Goal: Task Accomplishment & Management: Manage account settings

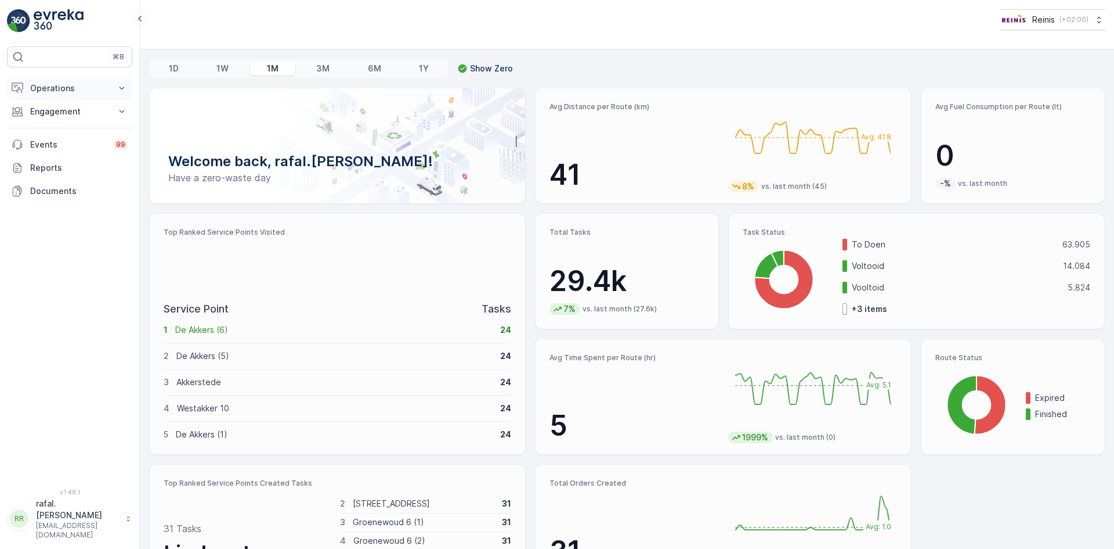
click at [45, 85] on p "Operations" at bounding box center [69, 88] width 79 height 12
click at [71, 138] on p "Routes & Tasks" at bounding box center [60, 141] width 60 height 12
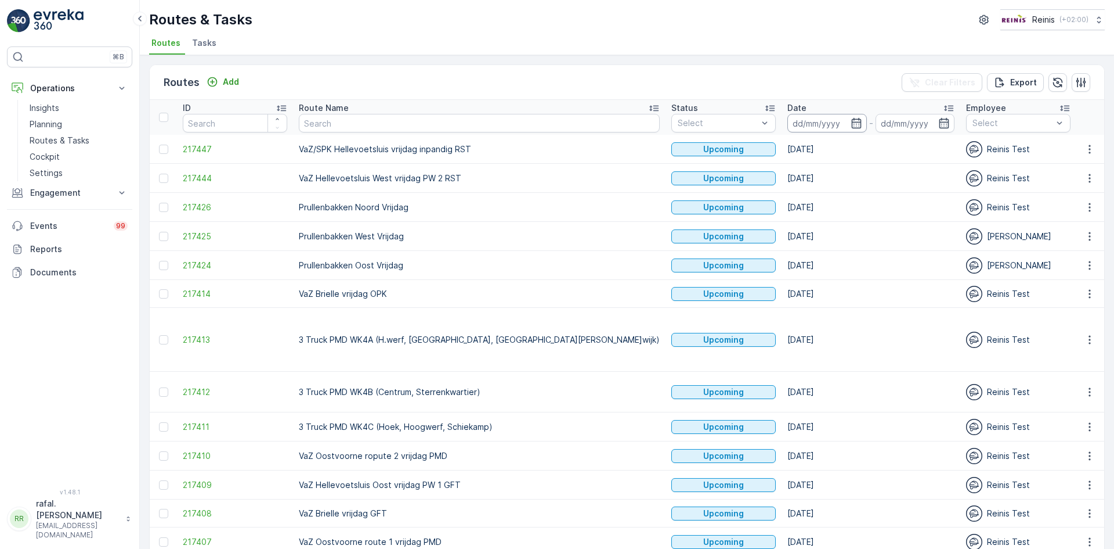
click at [788, 122] on input at bounding box center [828, 123] width 80 height 19
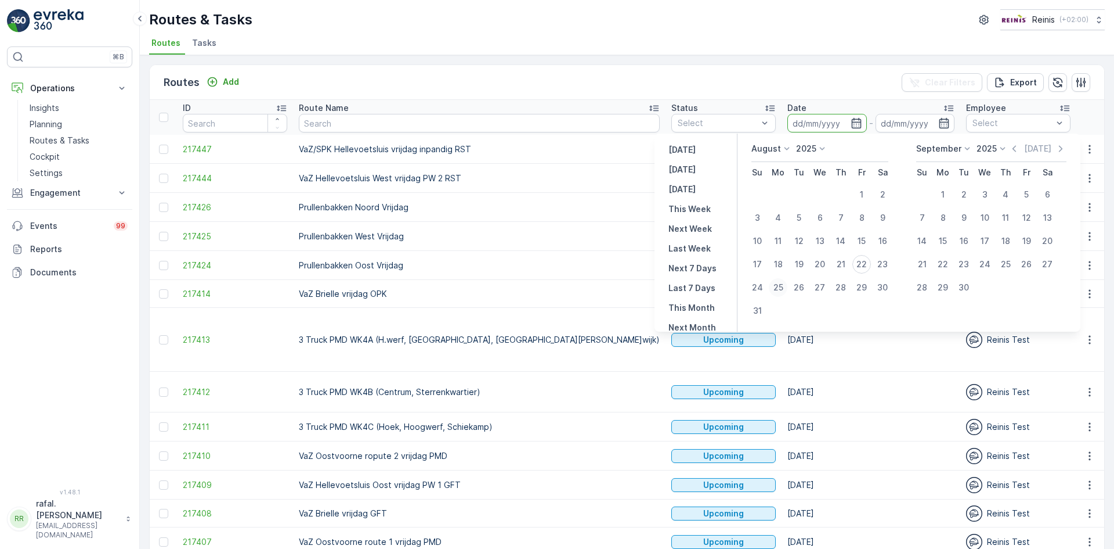
click at [775, 287] on div "25" at bounding box center [778, 287] width 19 height 19
type input "[DATE]"
click at [775, 287] on div "25" at bounding box center [778, 287] width 19 height 19
type input "[DATE]"
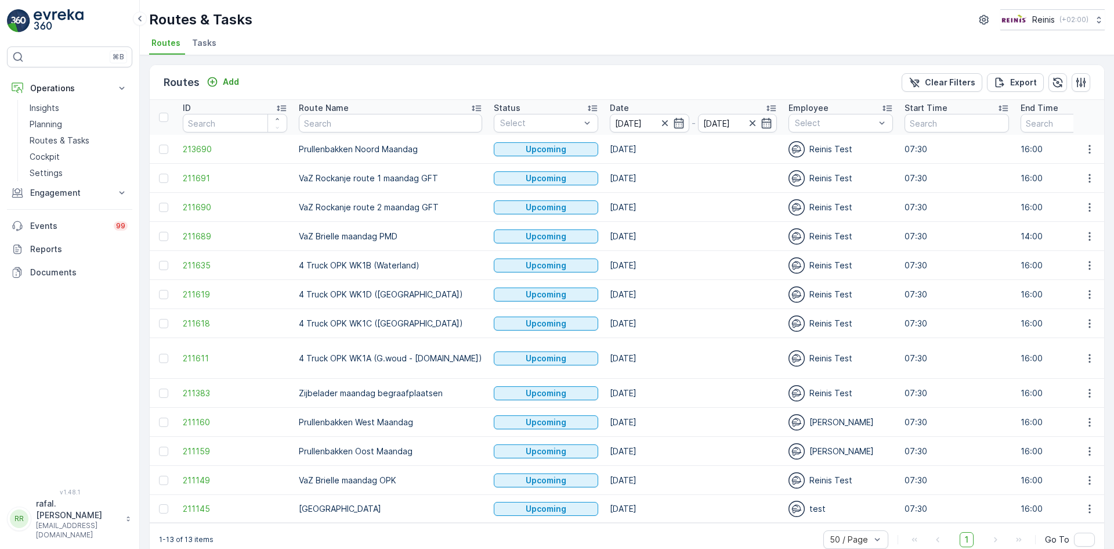
click at [471, 107] on icon at bounding box center [477, 108] width 12 height 12
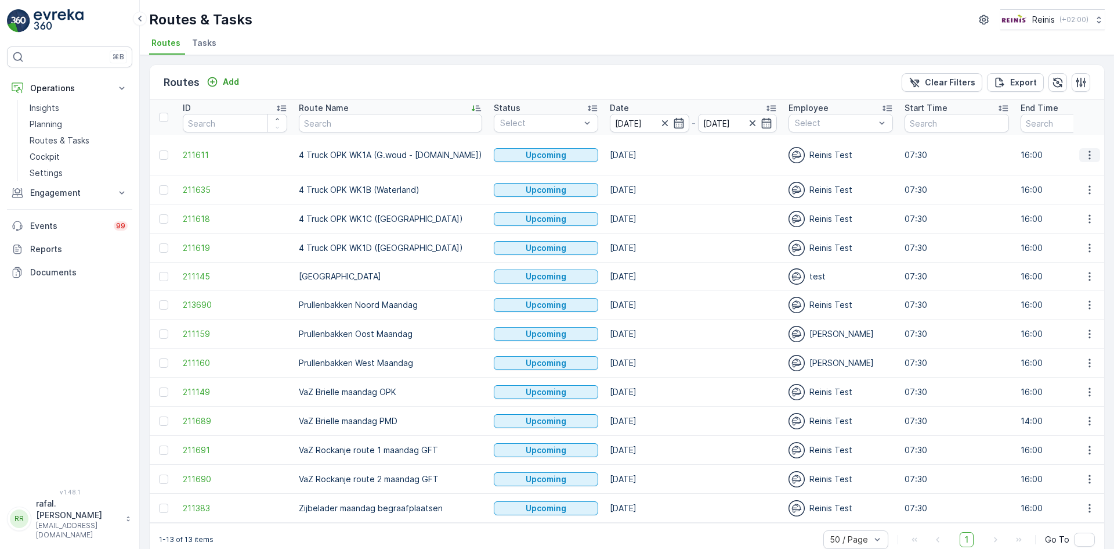
click at [1089, 151] on icon "button" at bounding box center [1090, 154] width 2 height 9
click at [1088, 231] on span "Change Assignee" at bounding box center [1063, 232] width 68 height 12
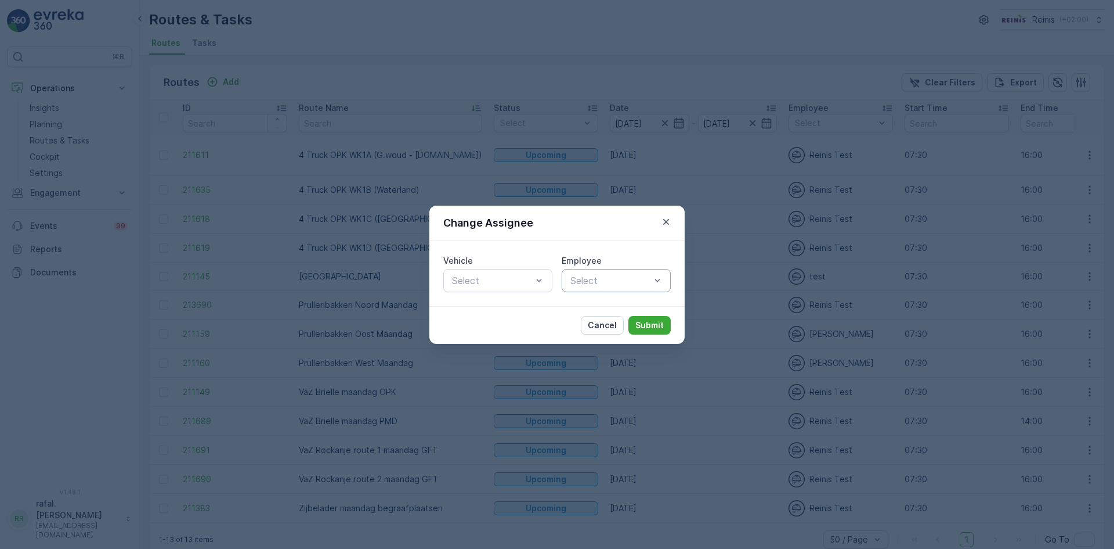
click at [626, 282] on div at bounding box center [610, 280] width 82 height 10
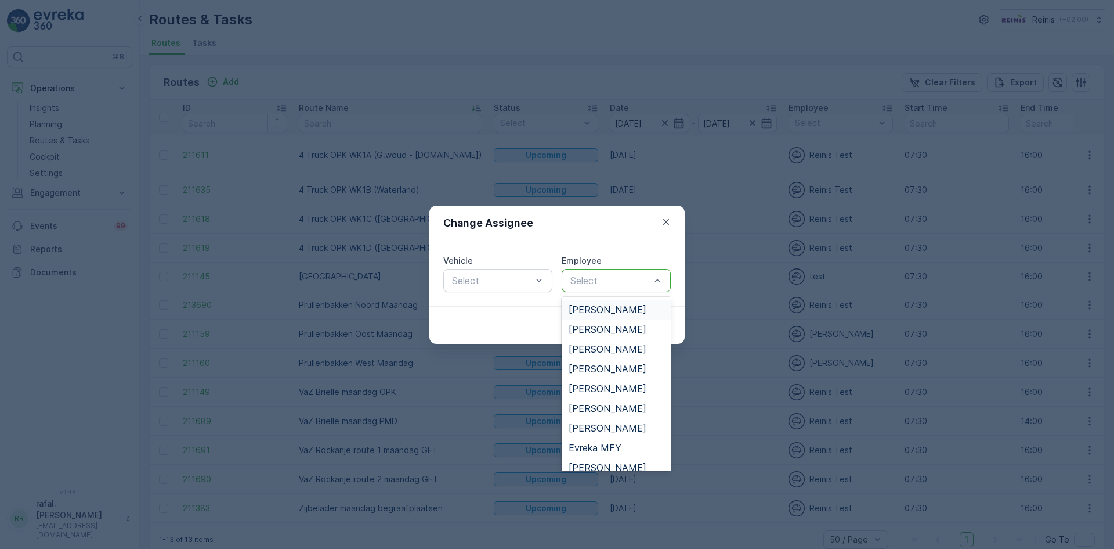
scroll to position [58, 0]
click at [618, 371] on span "[PERSON_NAME]" at bounding box center [608, 369] width 78 height 10
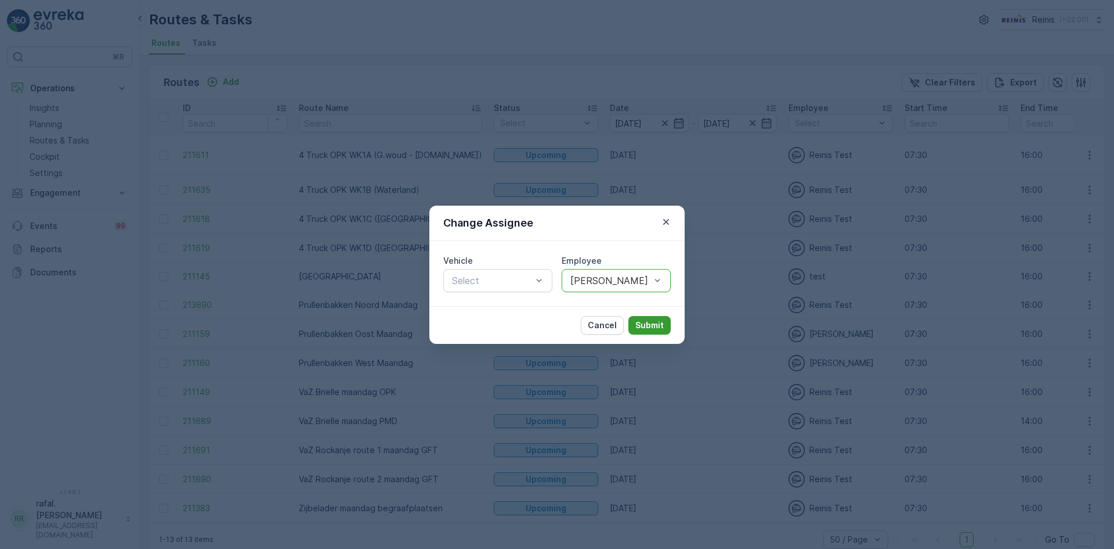
click at [649, 327] on p "Submit" at bounding box center [650, 325] width 28 height 12
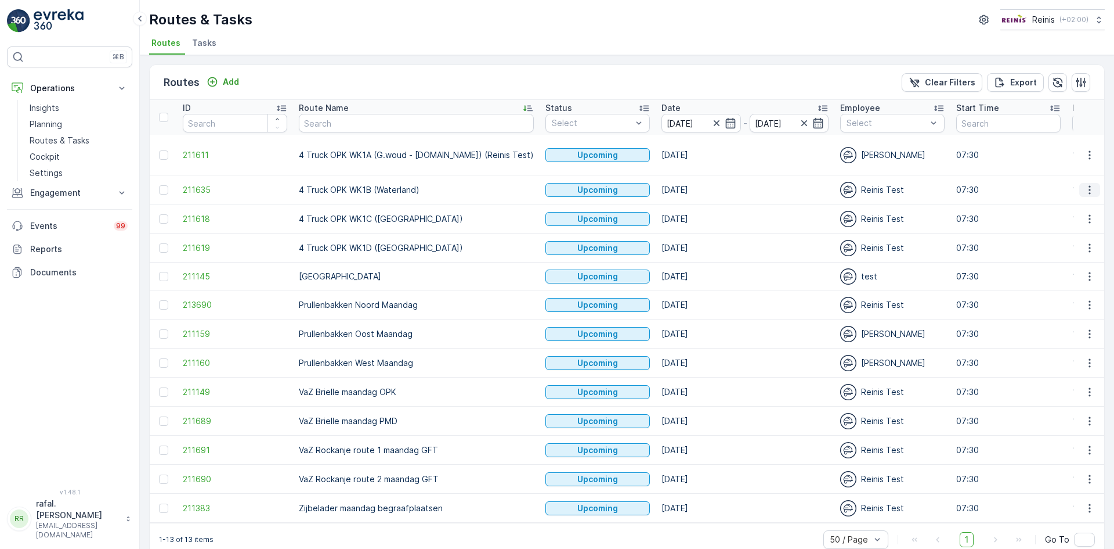
click at [1088, 184] on icon "button" at bounding box center [1090, 190] width 12 height 12
click at [1076, 262] on span "Change Assignee" at bounding box center [1063, 261] width 68 height 12
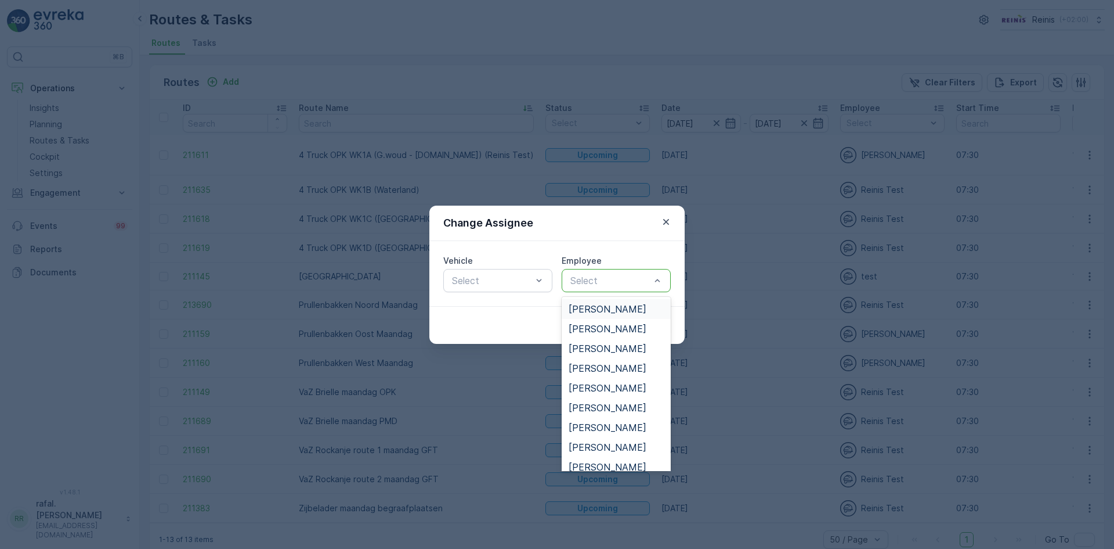
click at [609, 280] on div at bounding box center [610, 280] width 82 height 10
click at [615, 407] on span "[PERSON_NAME]" at bounding box center [608, 407] width 78 height 10
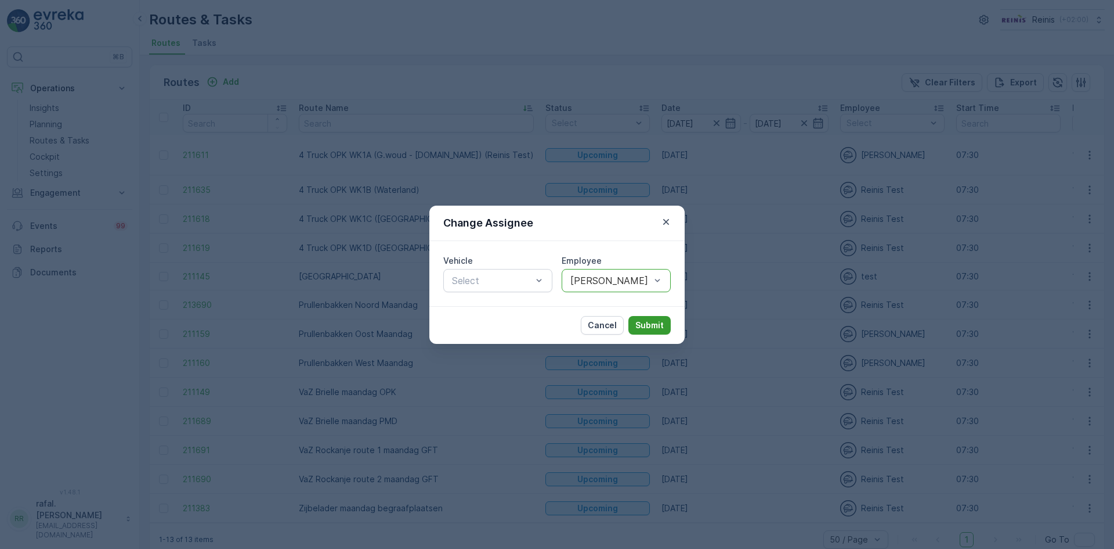
click at [651, 326] on p "Submit" at bounding box center [650, 325] width 28 height 12
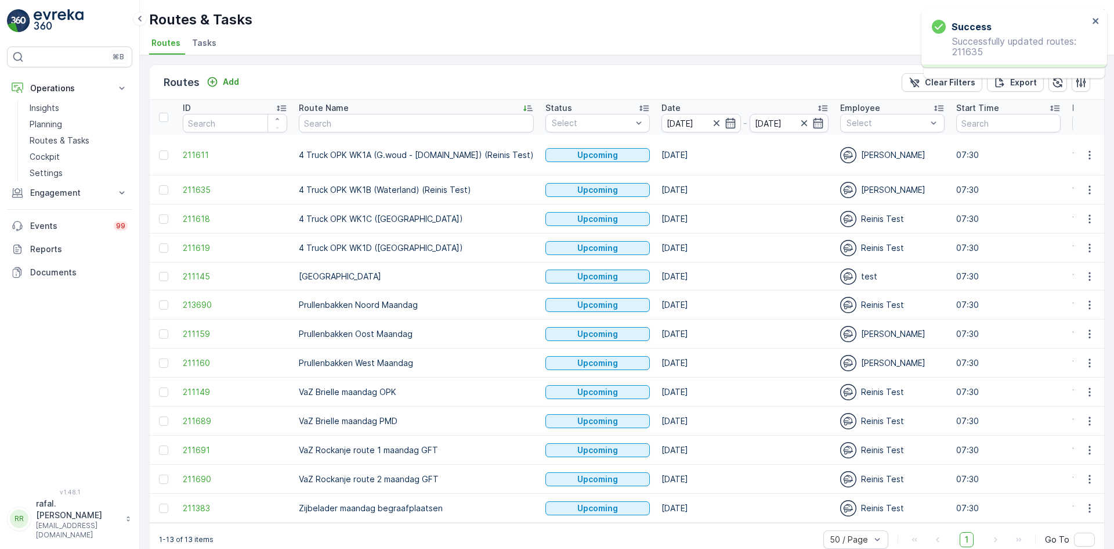
click at [1084, 213] on icon "button" at bounding box center [1090, 219] width 12 height 12
click at [1065, 287] on span "Change Assignee" at bounding box center [1063, 290] width 68 height 12
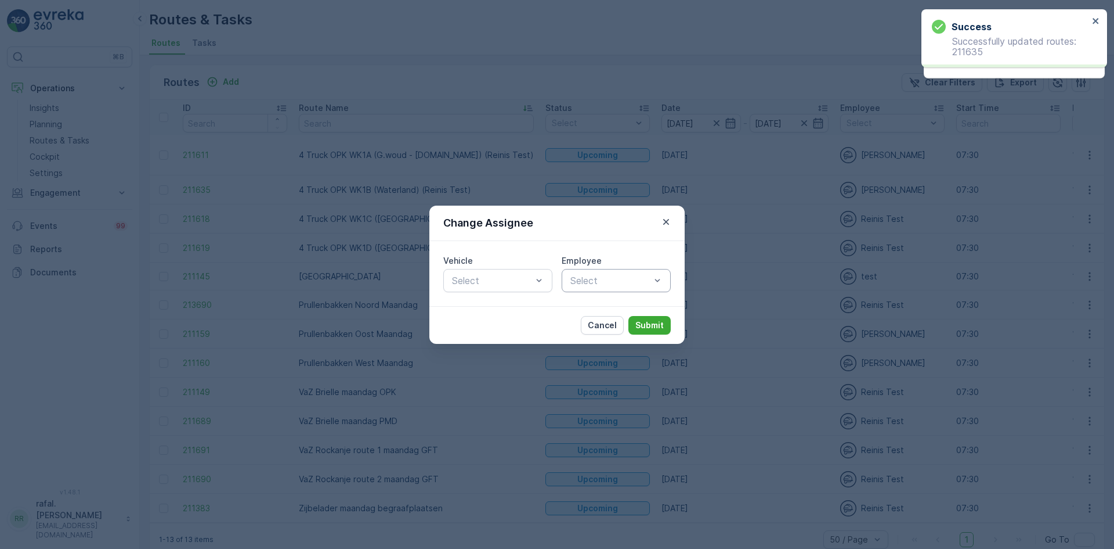
click at [631, 278] on div at bounding box center [610, 280] width 82 height 10
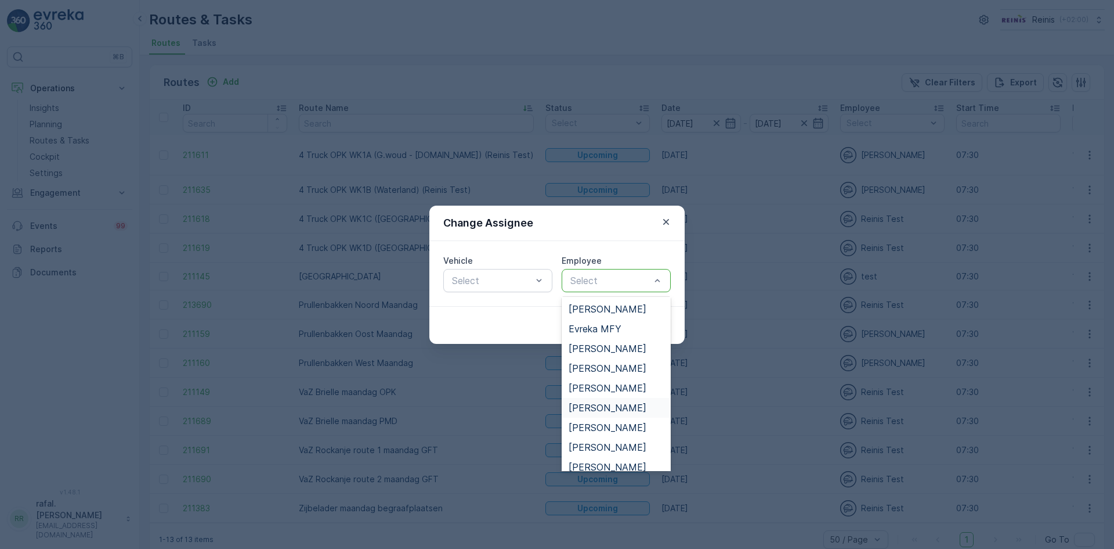
scroll to position [174, 0]
click at [604, 410] on span "[PERSON_NAME]" at bounding box center [608, 411] width 78 height 10
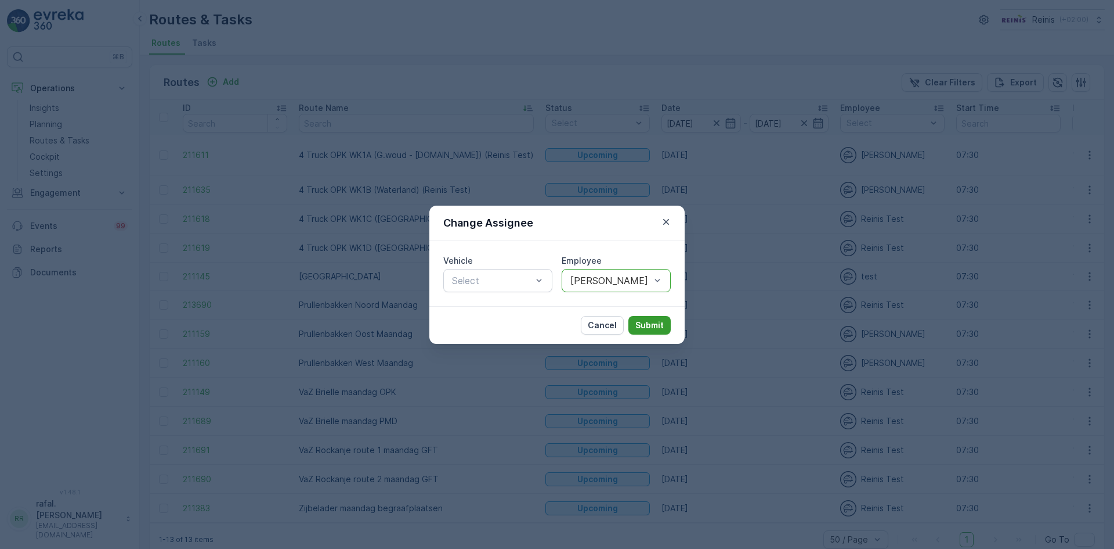
click at [661, 327] on p "Submit" at bounding box center [650, 325] width 28 height 12
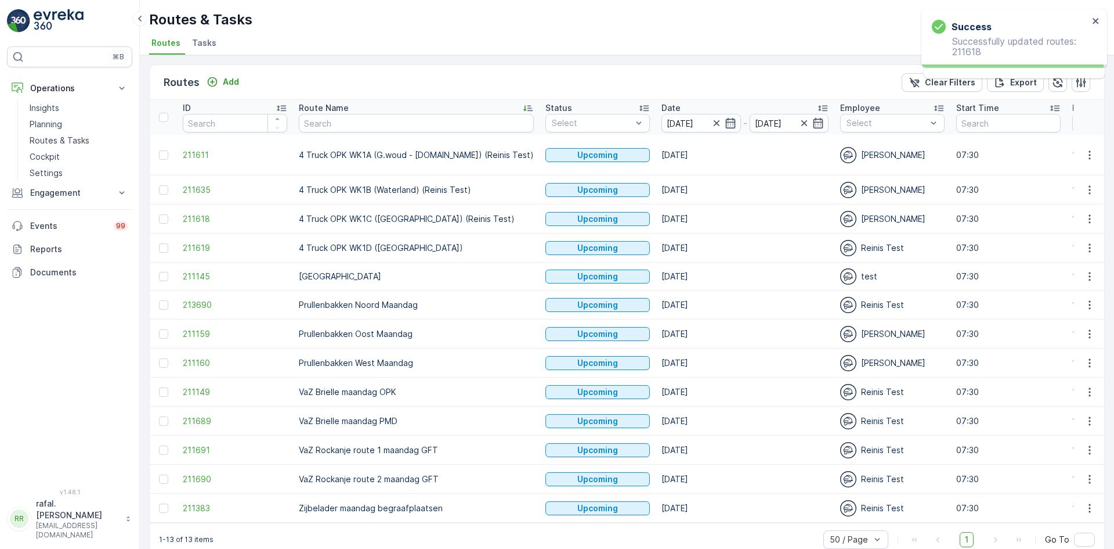
drag, startPoint x: 713, startPoint y: 304, endPoint x: 751, endPoint y: 295, distance: 38.6
click at [1089, 242] on icon "button" at bounding box center [1090, 248] width 12 height 12
click at [1070, 316] on span "Change Assignee" at bounding box center [1063, 319] width 68 height 12
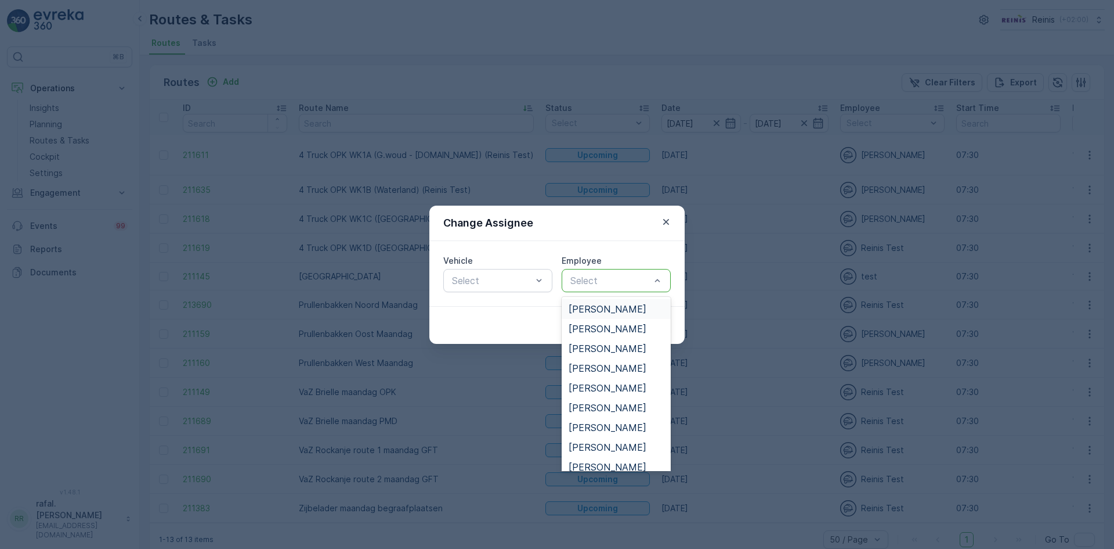
click at [607, 280] on div at bounding box center [610, 280] width 82 height 10
click at [598, 311] on span "[PERSON_NAME]" at bounding box center [608, 309] width 78 height 10
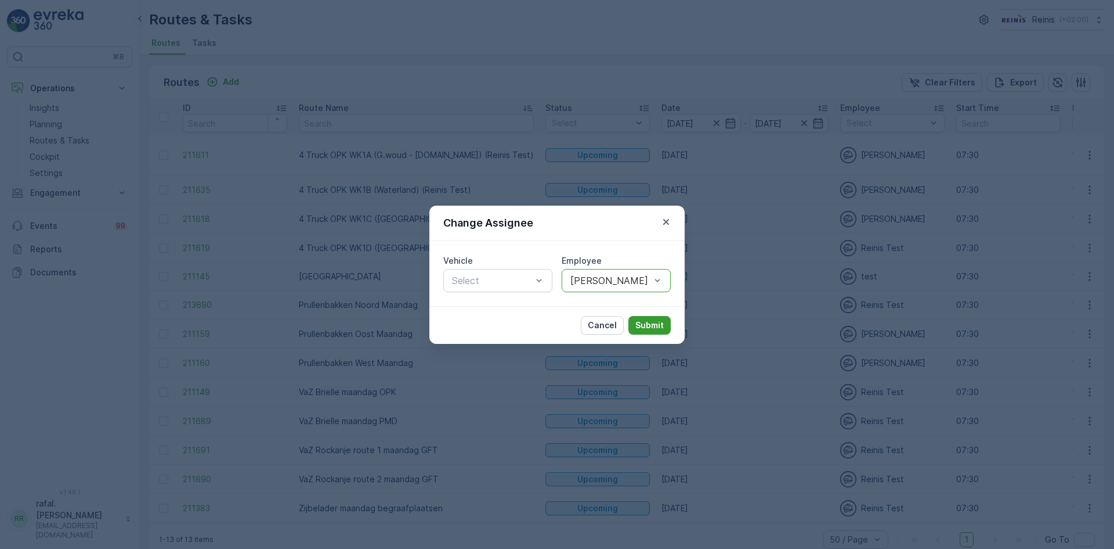
click at [650, 319] on p "Submit" at bounding box center [650, 325] width 28 height 12
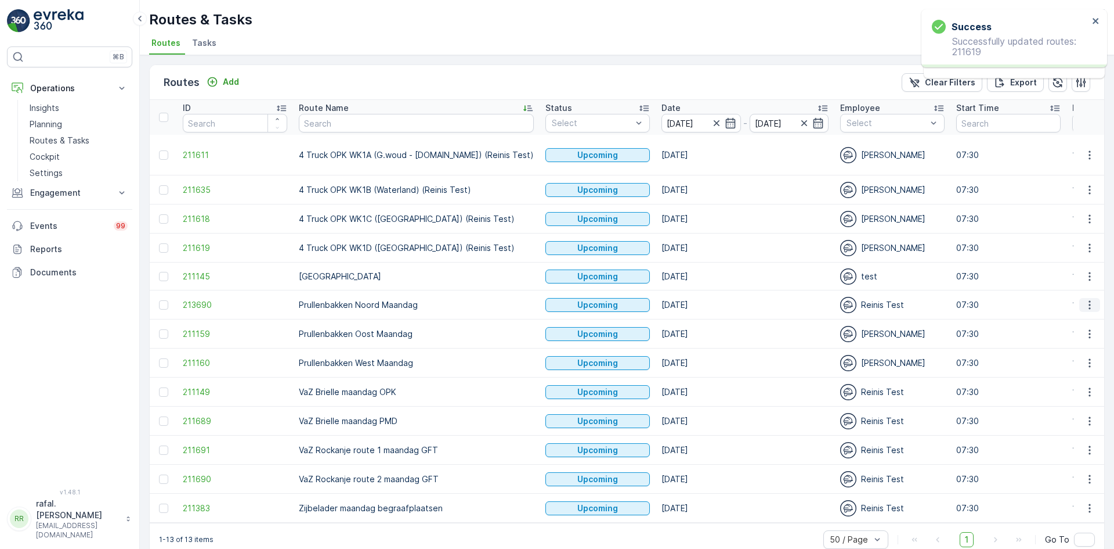
click at [1089, 300] on icon "button" at bounding box center [1090, 304] width 2 height 9
click at [1073, 377] on span "Change Assignee" at bounding box center [1063, 376] width 68 height 12
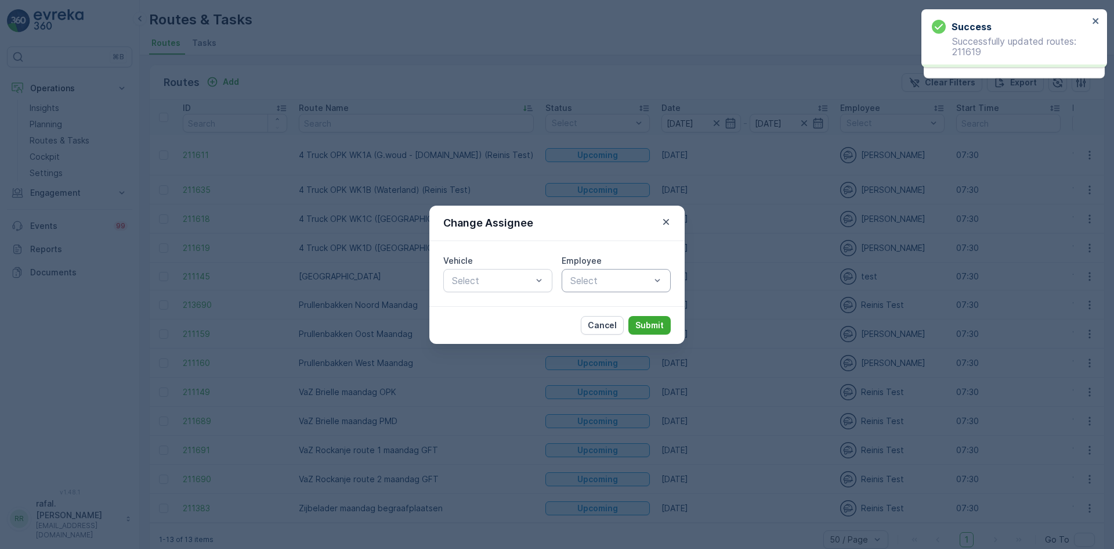
click at [635, 277] on div at bounding box center [610, 280] width 82 height 10
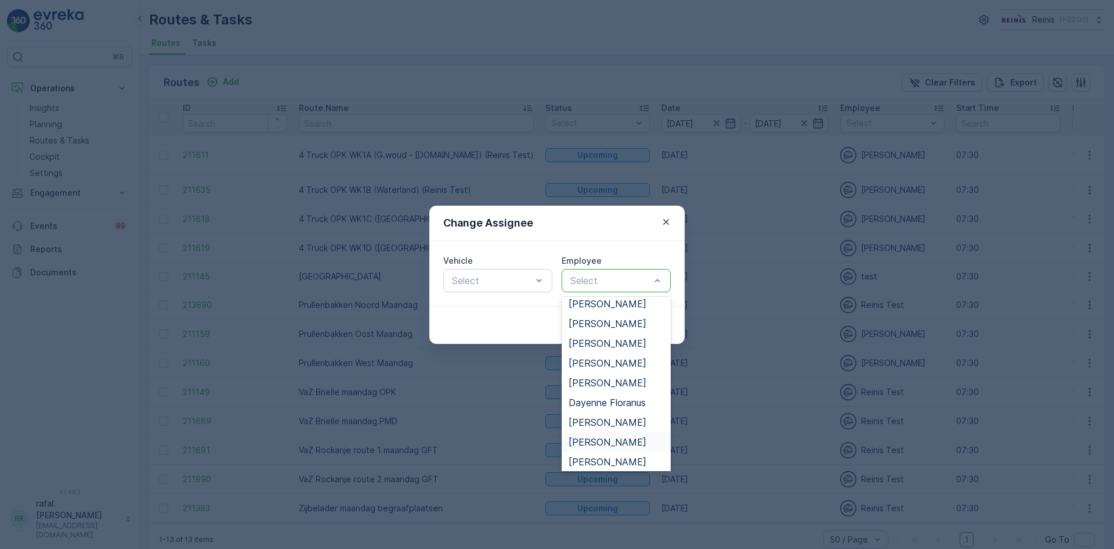
scroll to position [0, 0]
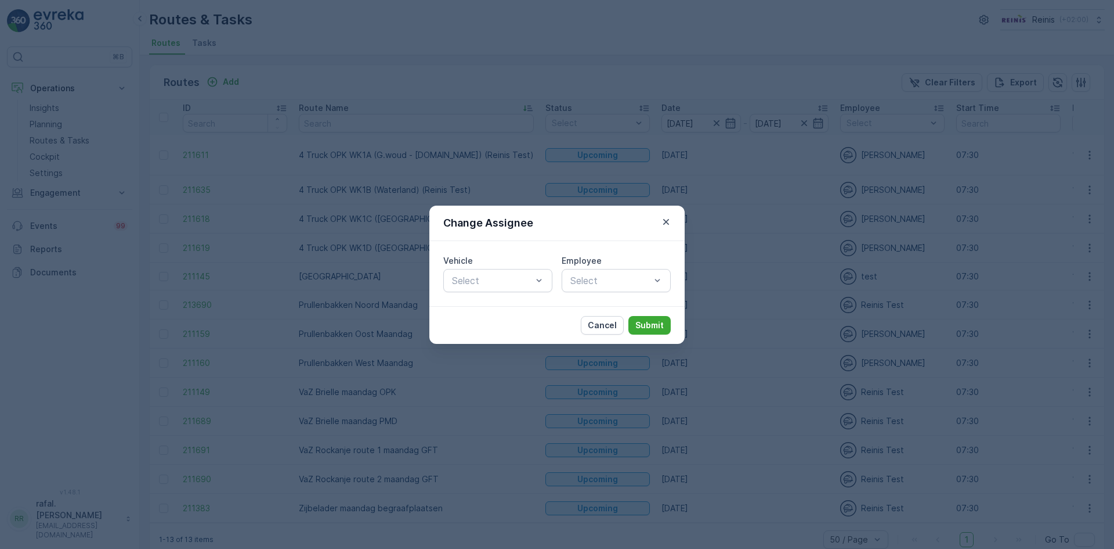
click at [528, 321] on div "Cancel Submit" at bounding box center [557, 325] width 255 height 38
click at [666, 221] on icon "button" at bounding box center [667, 222] width 12 height 12
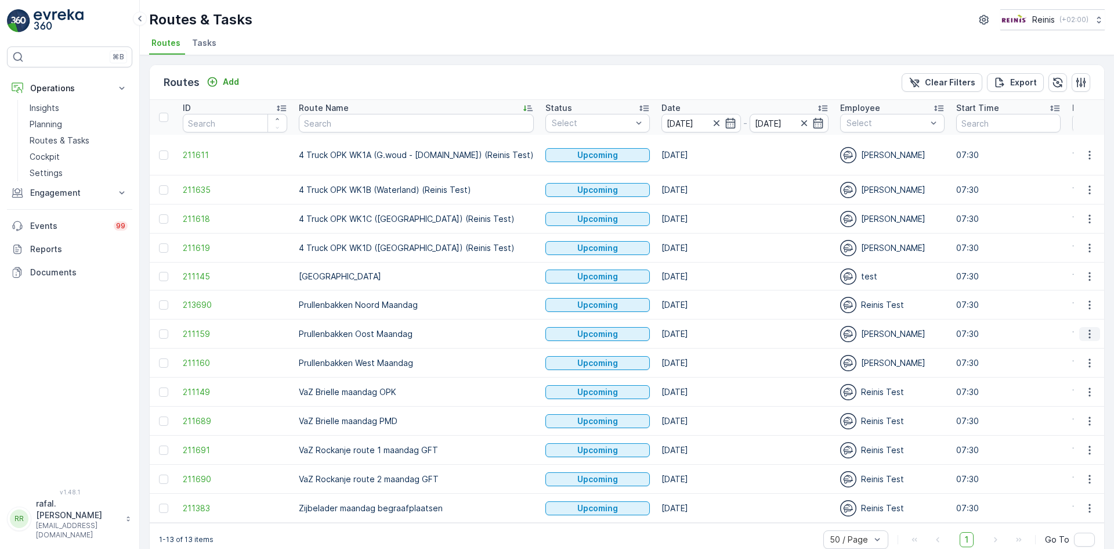
click at [1085, 328] on icon "button" at bounding box center [1090, 334] width 12 height 12
click at [1077, 401] on span "Change Assignee" at bounding box center [1063, 405] width 68 height 12
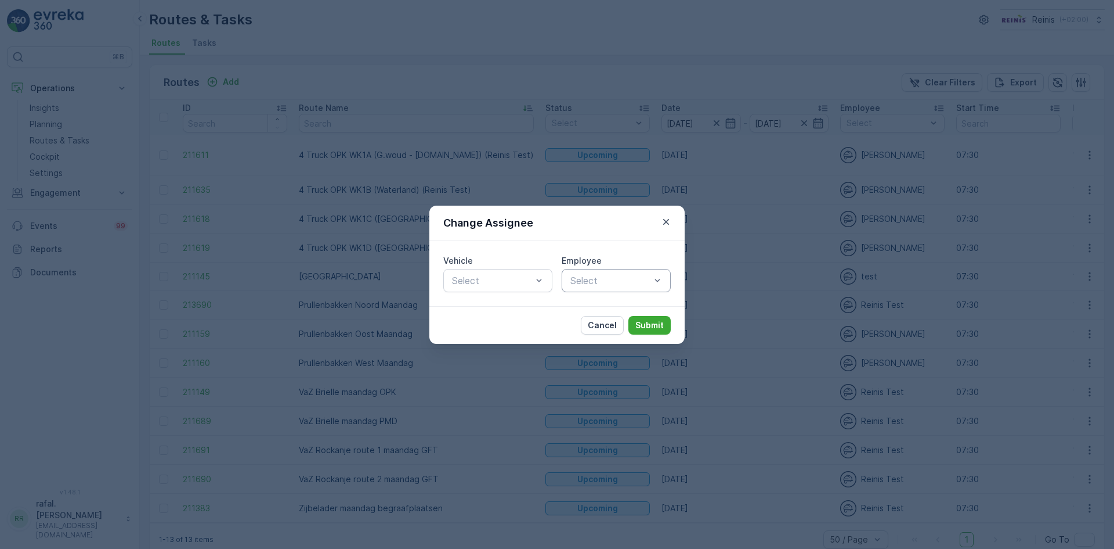
click at [610, 278] on div at bounding box center [610, 280] width 82 height 10
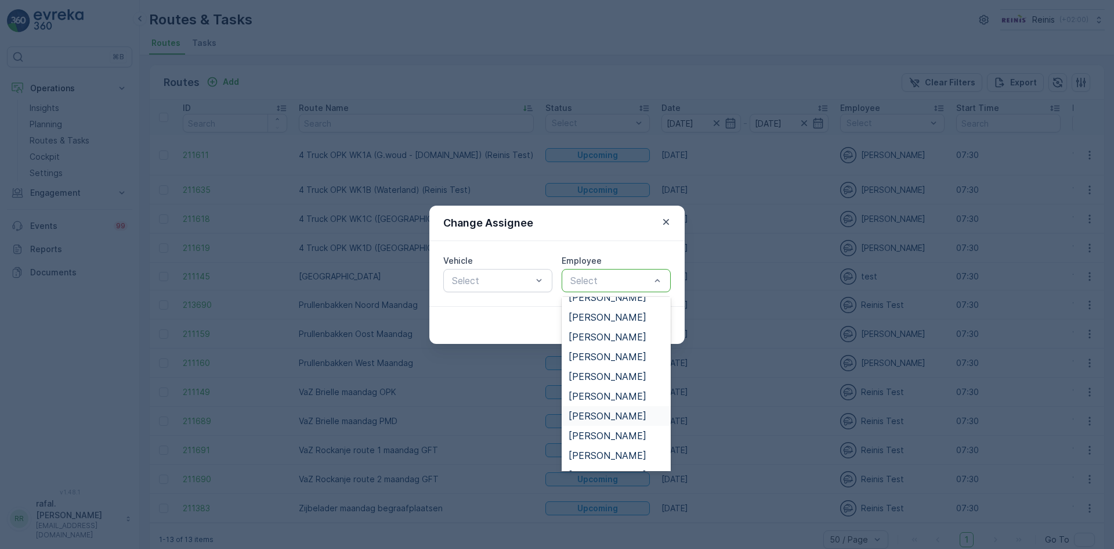
scroll to position [464, 0]
click at [625, 416] on span "[PERSON_NAME]" at bounding box center [608, 417] width 78 height 10
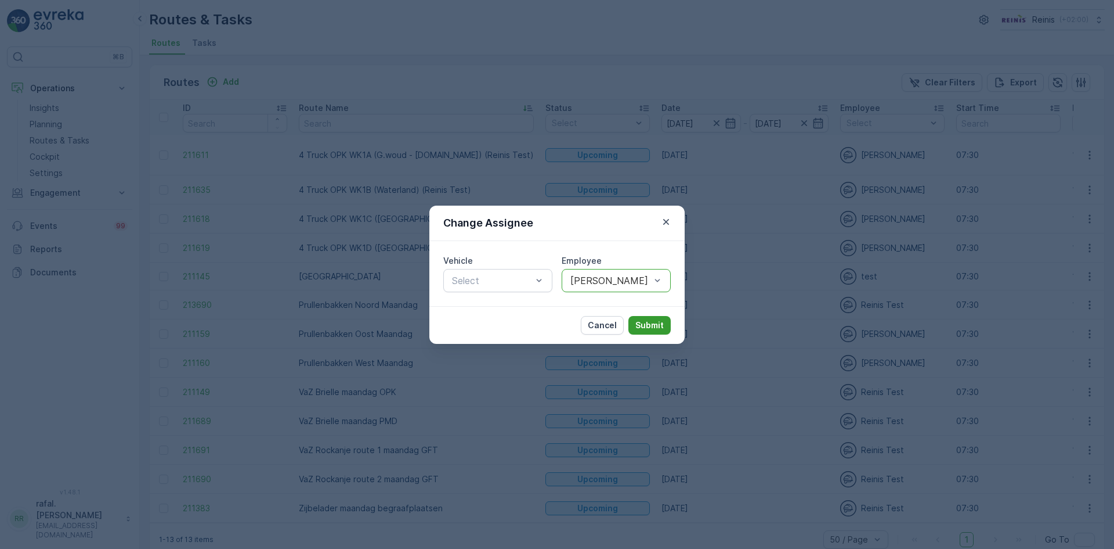
click at [656, 321] on p "Submit" at bounding box center [650, 325] width 28 height 12
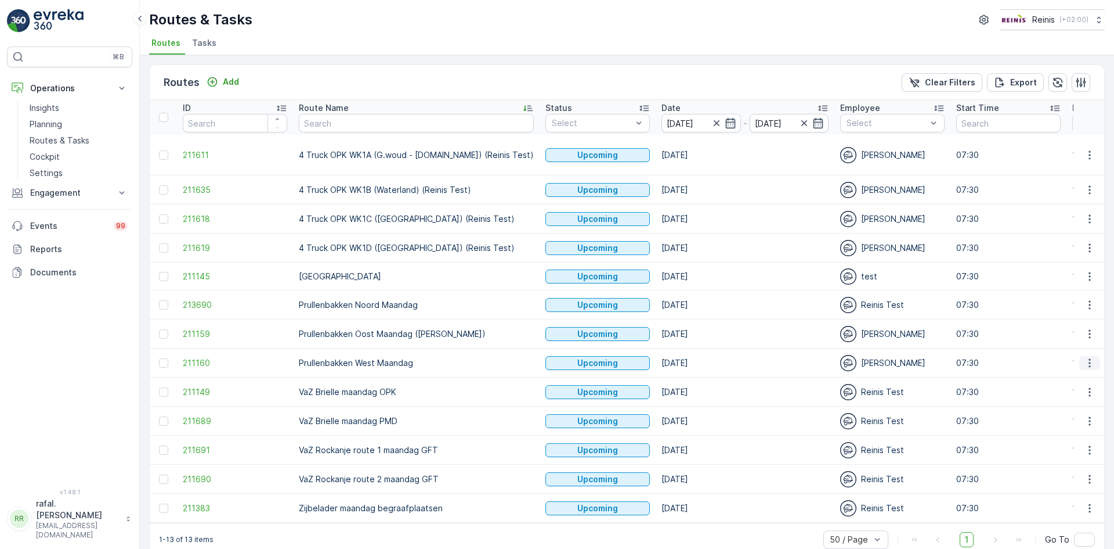
click at [1085, 357] on icon "button" at bounding box center [1090, 363] width 12 height 12
click at [1076, 433] on span "Change Assignee" at bounding box center [1063, 434] width 68 height 12
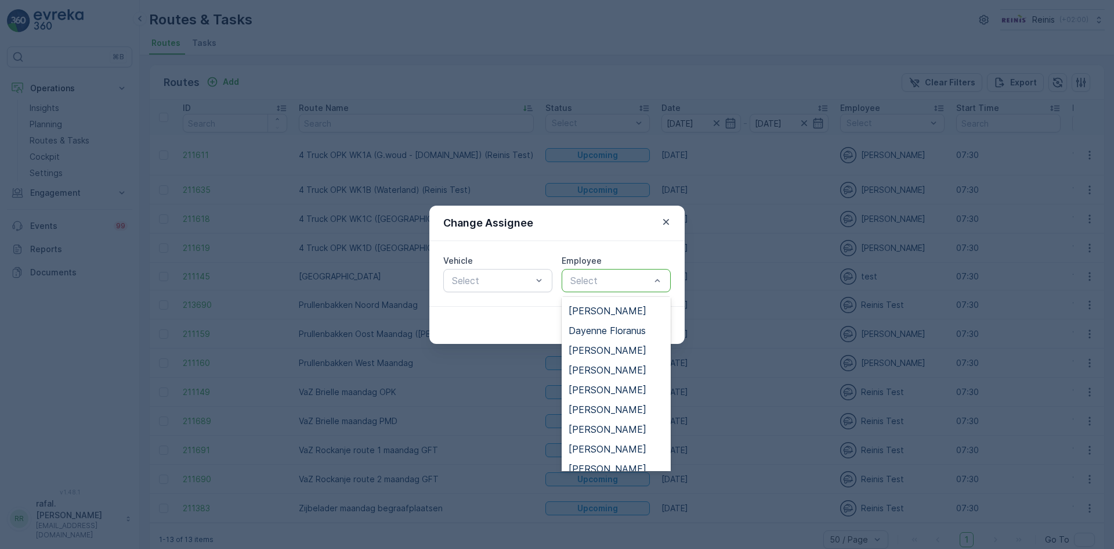
scroll to position [174, 0]
click at [619, 430] on span "[PERSON_NAME]" at bounding box center [608, 430] width 78 height 10
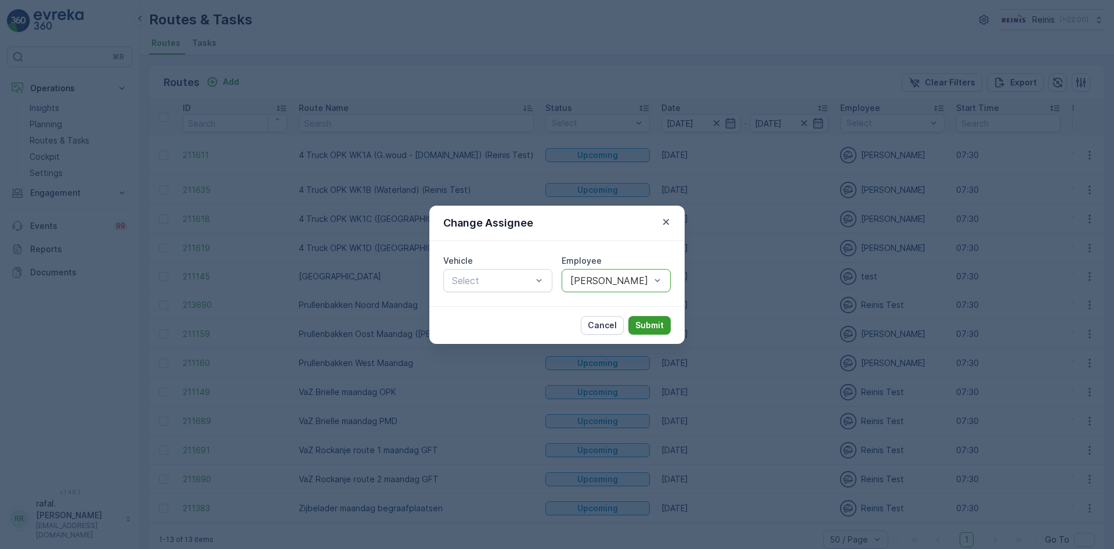
click at [655, 320] on p "Submit" at bounding box center [650, 325] width 28 height 12
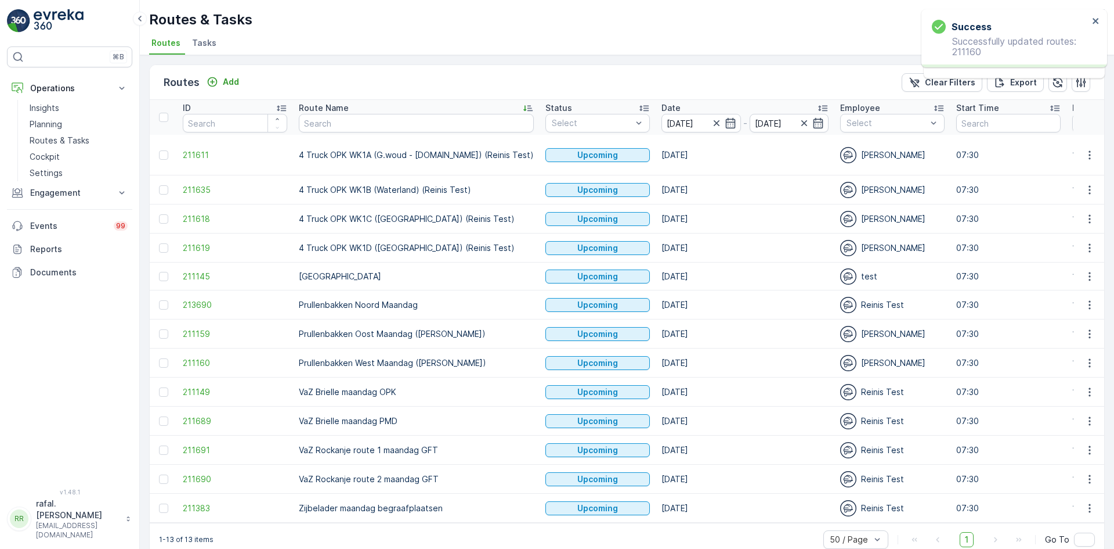
scroll to position [11, 0]
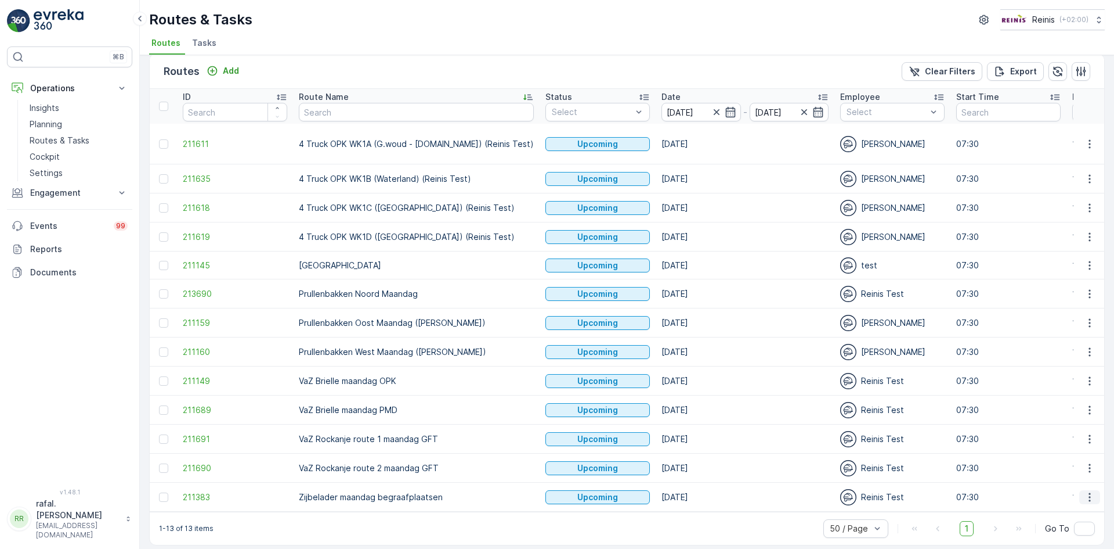
click at [1086, 491] on icon "button" at bounding box center [1090, 497] width 12 height 12
click at [1050, 443] on span "Change Assignee" at bounding box center [1063, 447] width 68 height 12
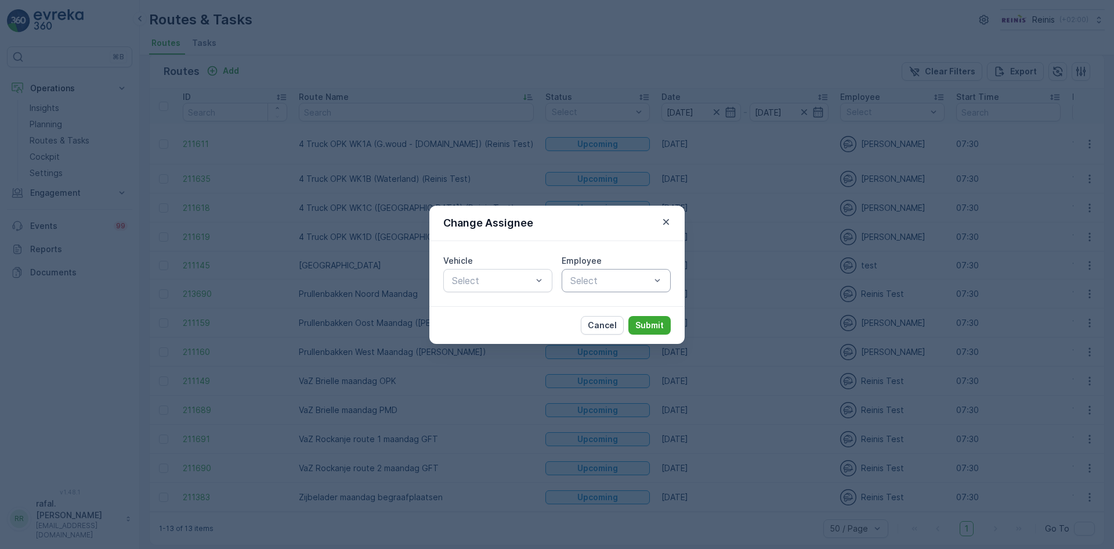
click at [614, 275] on div at bounding box center [610, 280] width 82 height 10
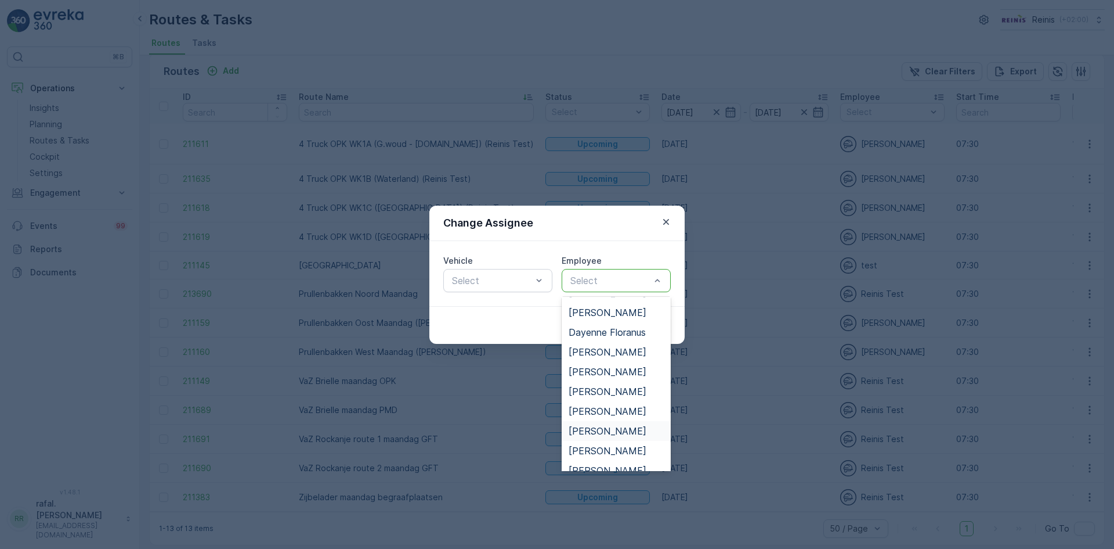
scroll to position [174, 0]
click at [599, 432] on span "[PERSON_NAME]" at bounding box center [608, 430] width 78 height 10
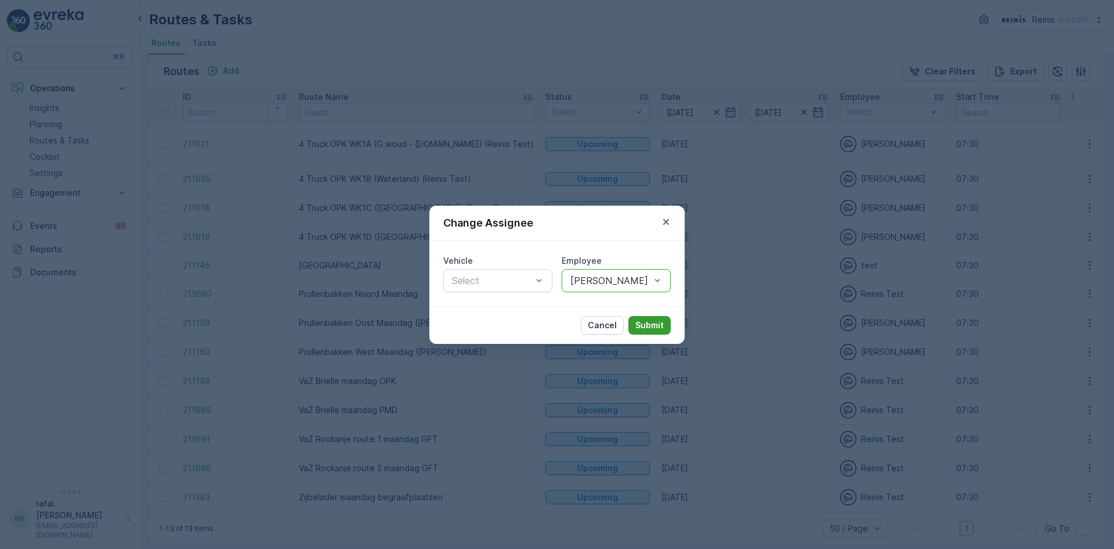
click at [655, 320] on p "Submit" at bounding box center [650, 325] width 28 height 12
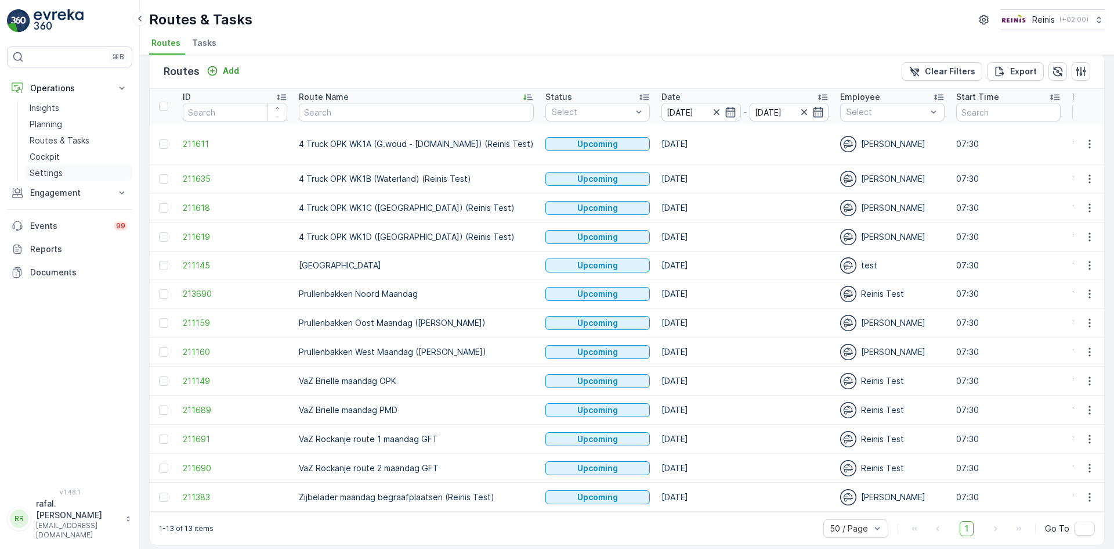
click at [48, 168] on p "Settings" at bounding box center [46, 173] width 33 height 12
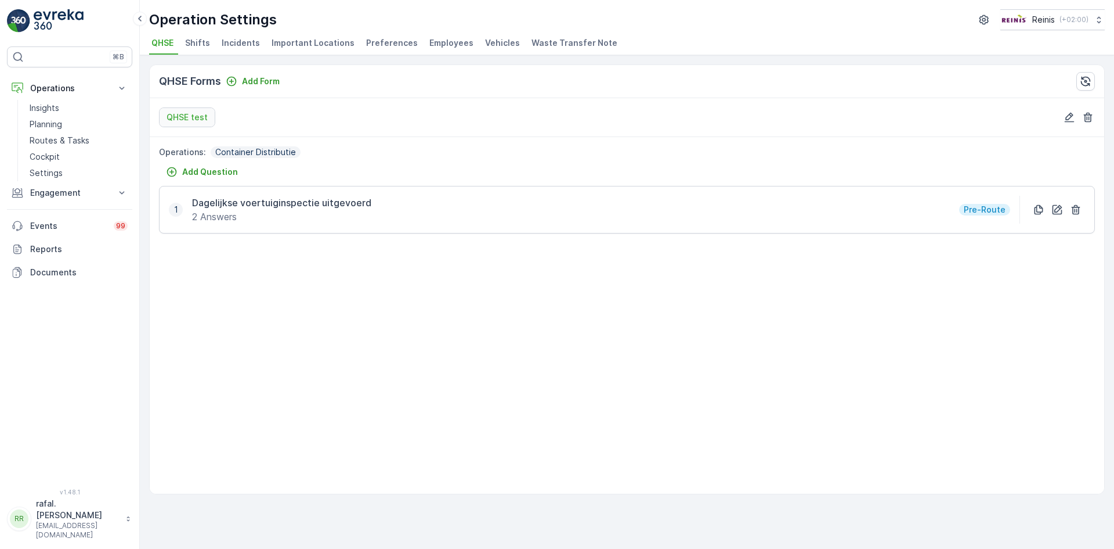
click at [443, 45] on span "Employees" at bounding box center [452, 43] width 44 height 12
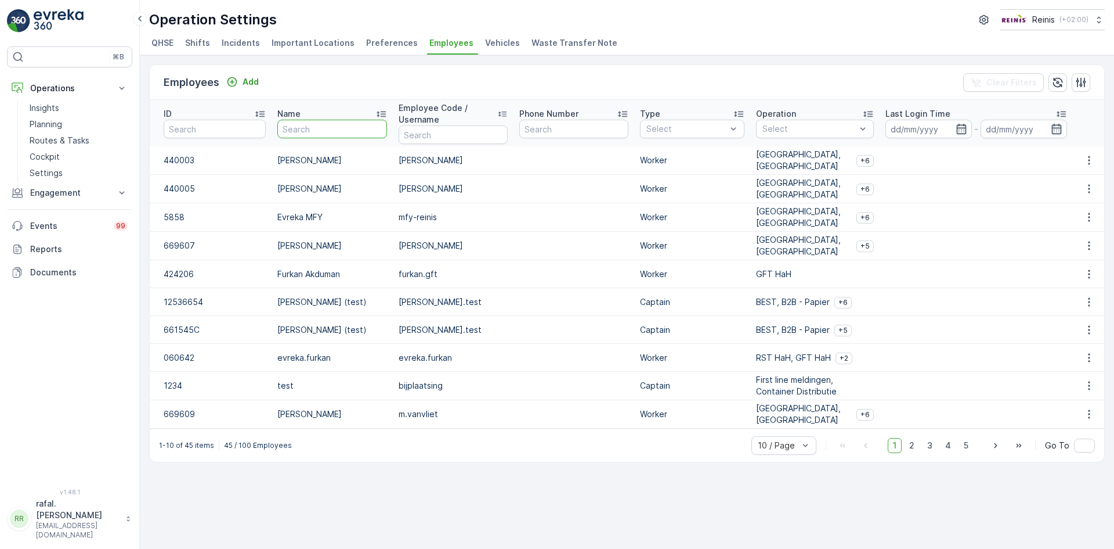
click at [357, 124] on input "text" at bounding box center [331, 129] width 109 height 19
type input "ind"
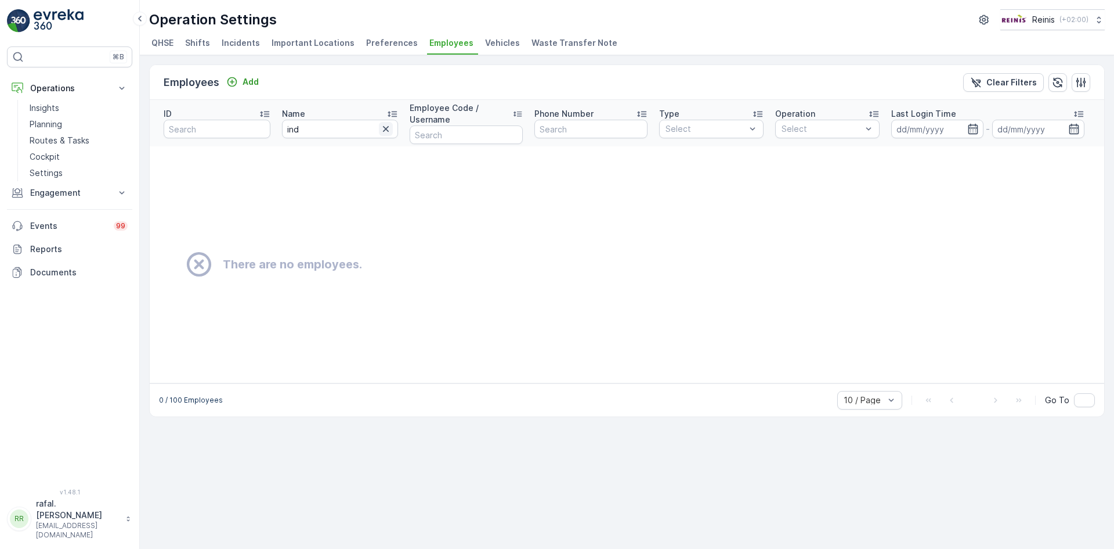
click at [388, 128] on icon "button" at bounding box center [386, 129] width 12 height 12
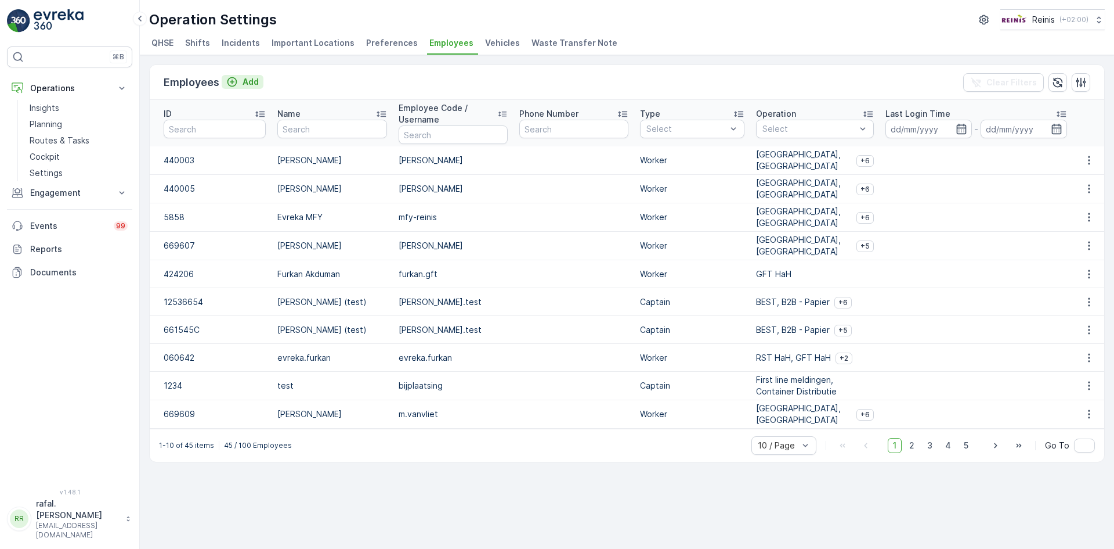
click at [254, 82] on p "Add" at bounding box center [251, 82] width 16 height 12
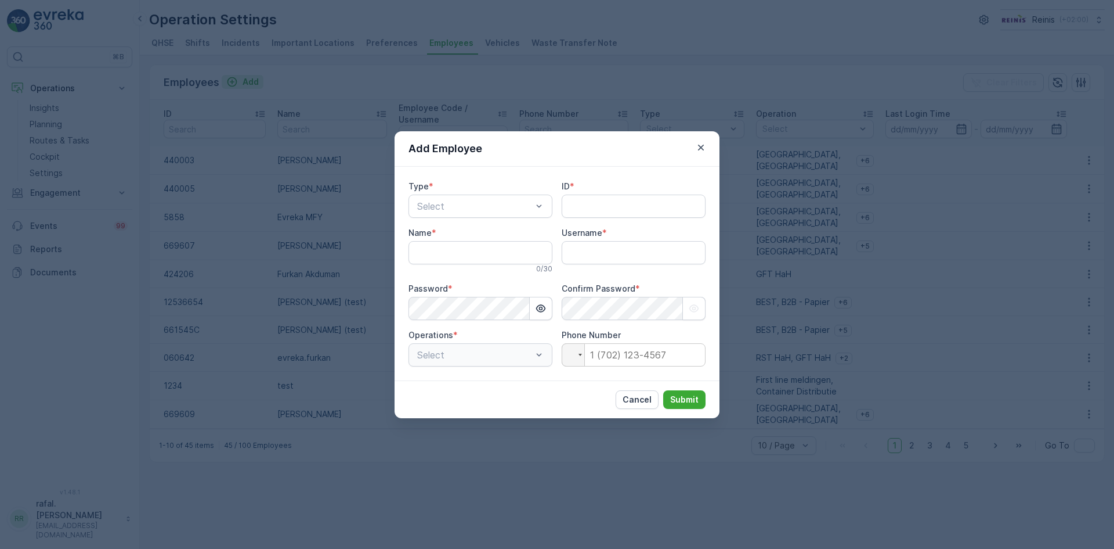
type input "rafal.[PERSON_NAME]"
click at [580, 201] on input "ID" at bounding box center [634, 205] width 144 height 23
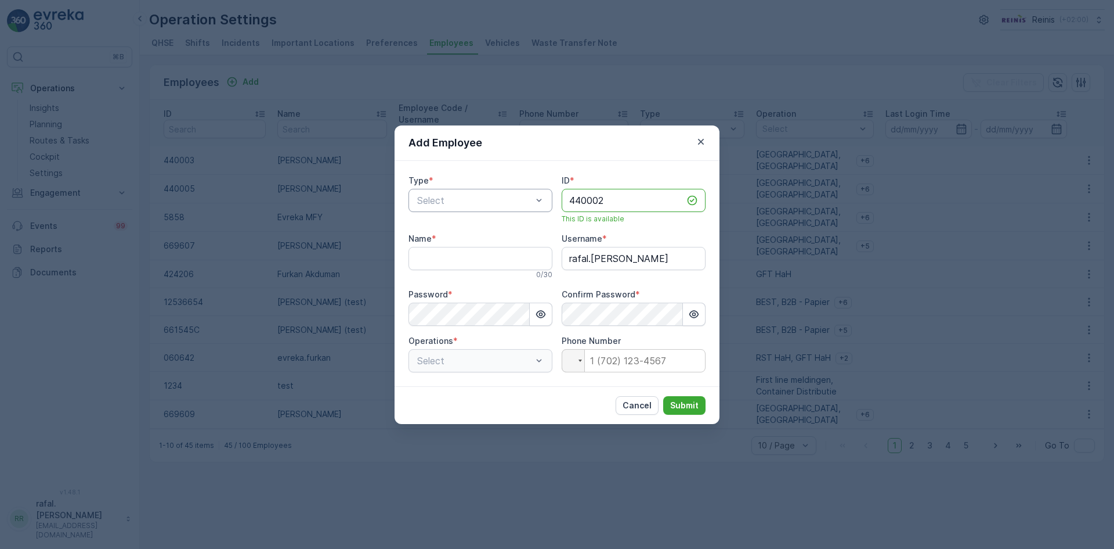
type input "440002"
click at [487, 199] on div at bounding box center [474, 200] width 117 height 10
click at [454, 266] on div "Worker" at bounding box center [481, 268] width 130 height 10
click at [444, 260] on input "Name" at bounding box center [481, 258] width 144 height 23
type input "[PERSON_NAME]"
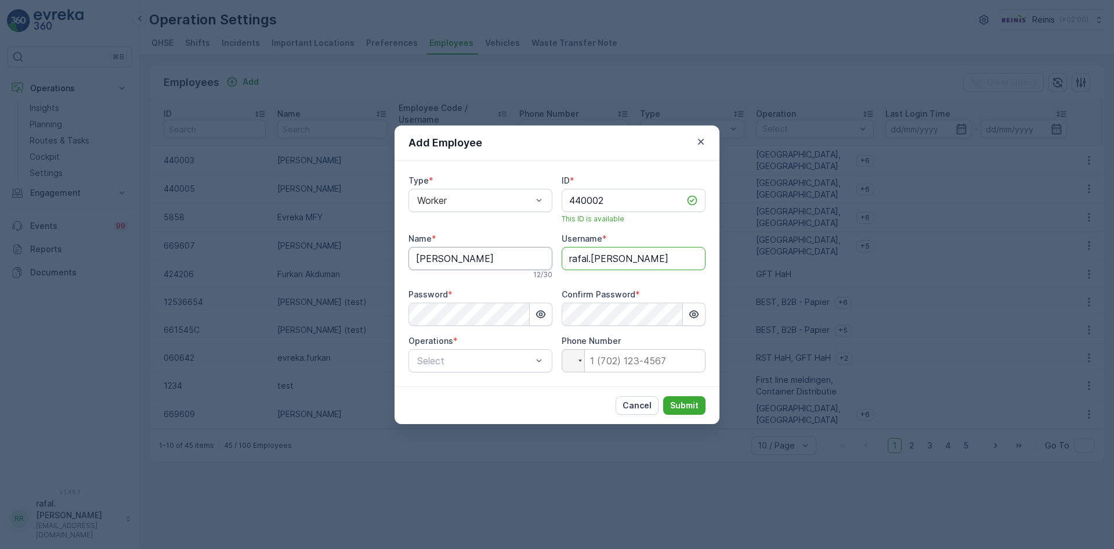
drag, startPoint x: 650, startPoint y: 257, endPoint x: 486, endPoint y: 252, distance: 163.7
click at [486, 252] on div "Type * Worker ID * 440002 This ID is available Name * [PERSON_NAME] 12 / 30 Use…" at bounding box center [557, 273] width 297 height 197
type input "[PERSON_NAME]"
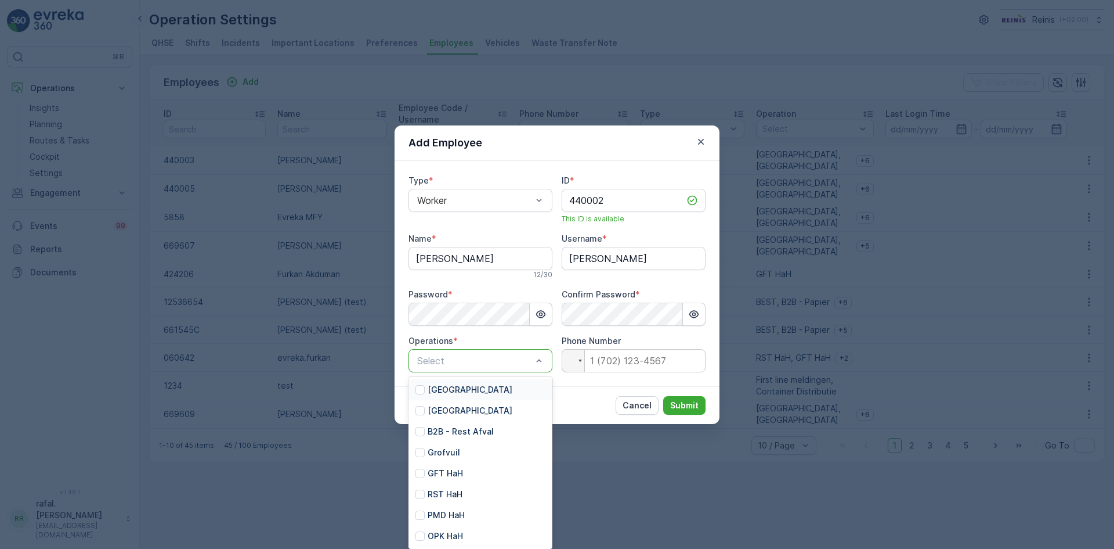
click at [537, 367] on div at bounding box center [539, 360] width 12 height 22
click at [418, 389] on div at bounding box center [420, 389] width 9 height 9
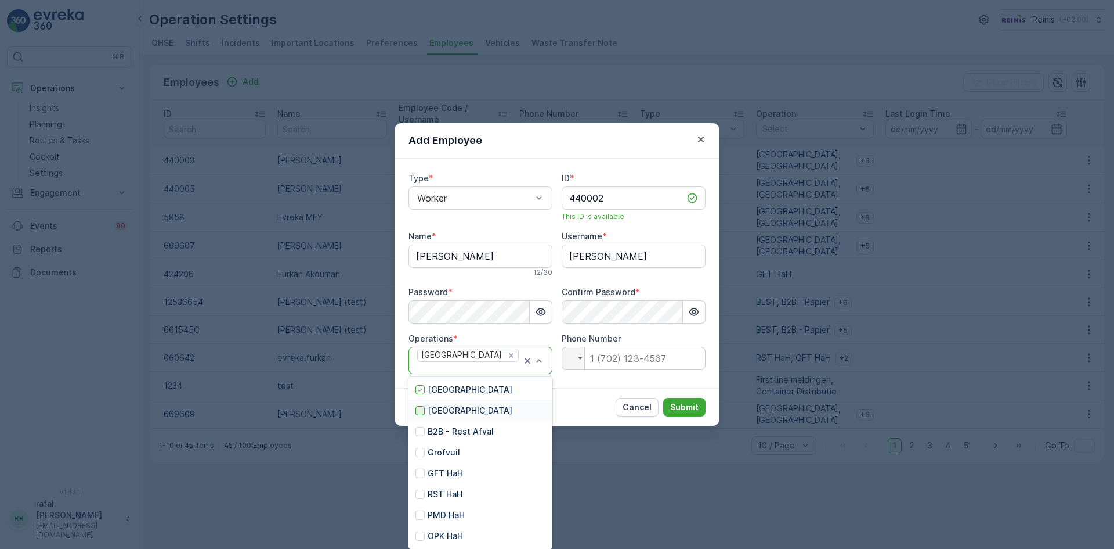
click at [421, 408] on div at bounding box center [420, 410] width 9 height 9
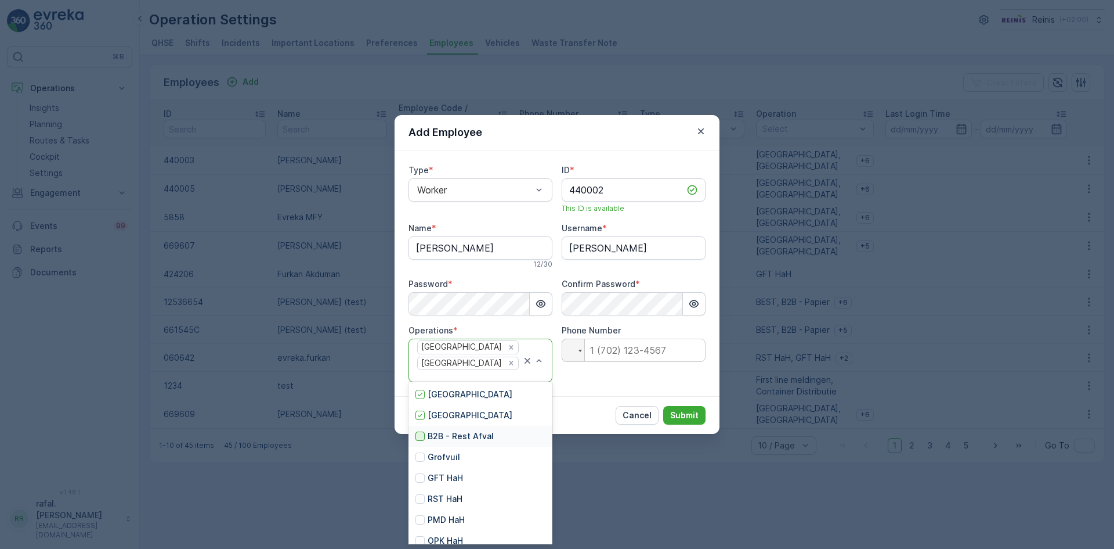
click at [418, 435] on div at bounding box center [420, 435] width 9 height 9
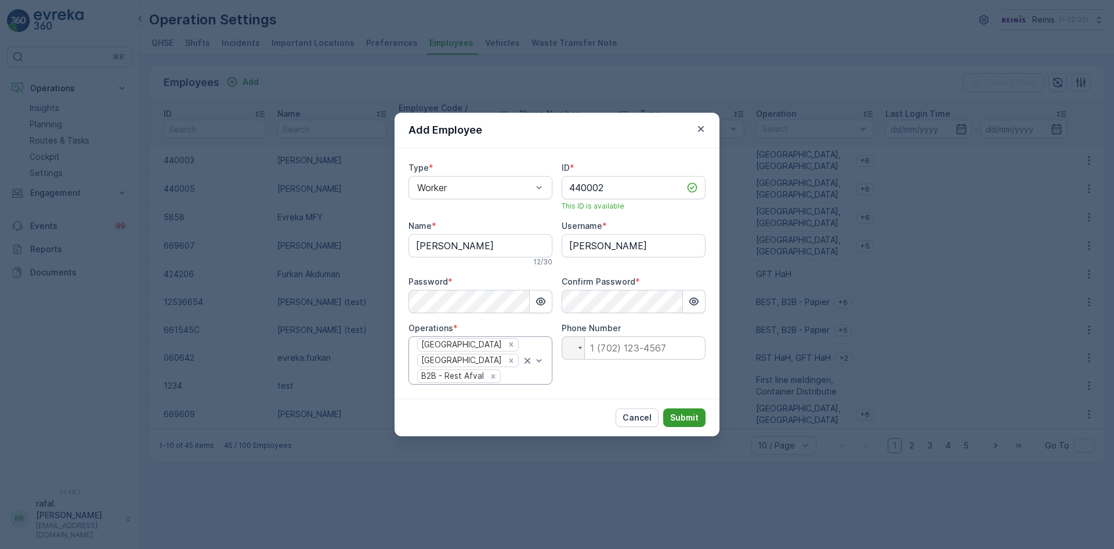
click at [691, 417] on p "Submit" at bounding box center [684, 418] width 28 height 12
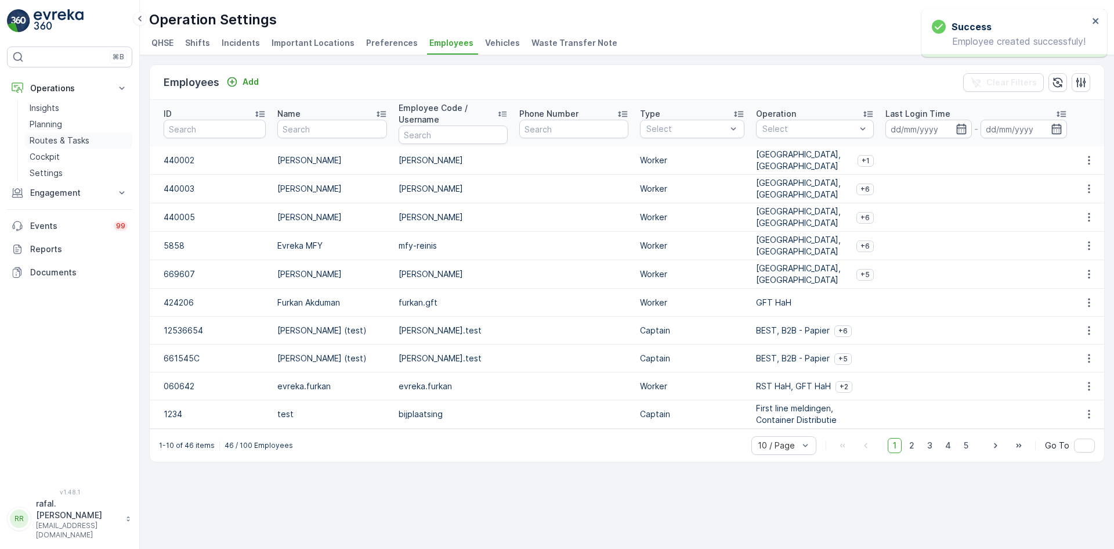
click at [53, 137] on p "Routes & Tasks" at bounding box center [60, 141] width 60 height 12
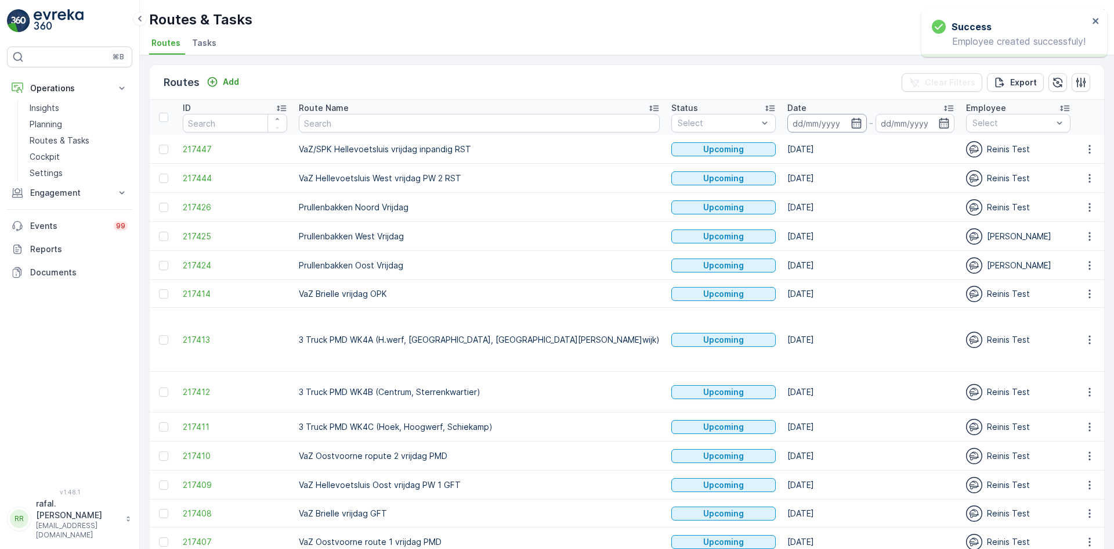
drag, startPoint x: 709, startPoint y: 125, endPoint x: 698, endPoint y: 124, distance: 11.6
click at [788, 125] on input at bounding box center [828, 123] width 80 height 19
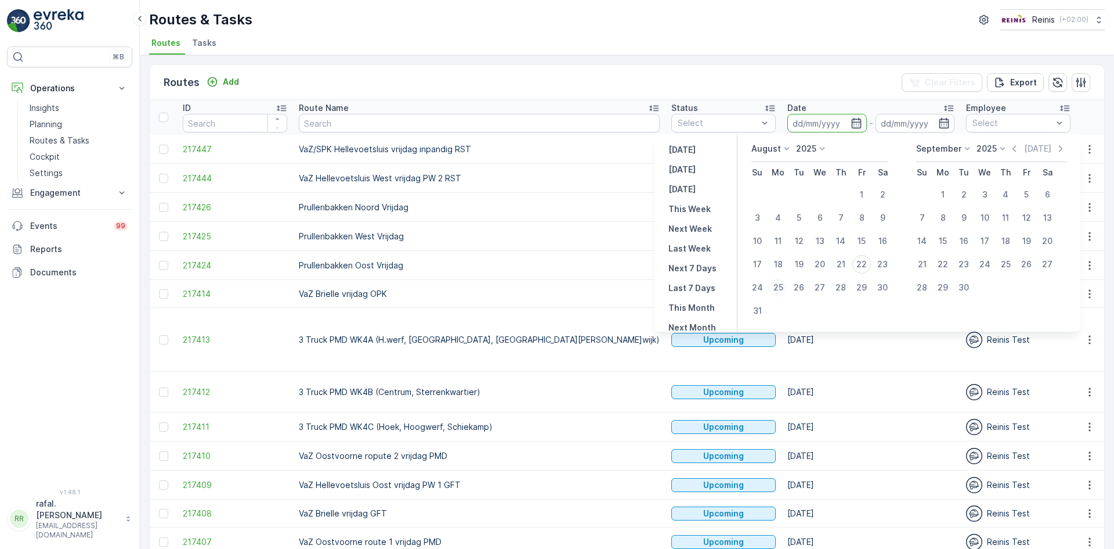
click at [777, 287] on div "25" at bounding box center [778, 287] width 19 height 19
type input "[DATE]"
click at [777, 287] on div "25" at bounding box center [778, 287] width 19 height 19
type input "[DATE]"
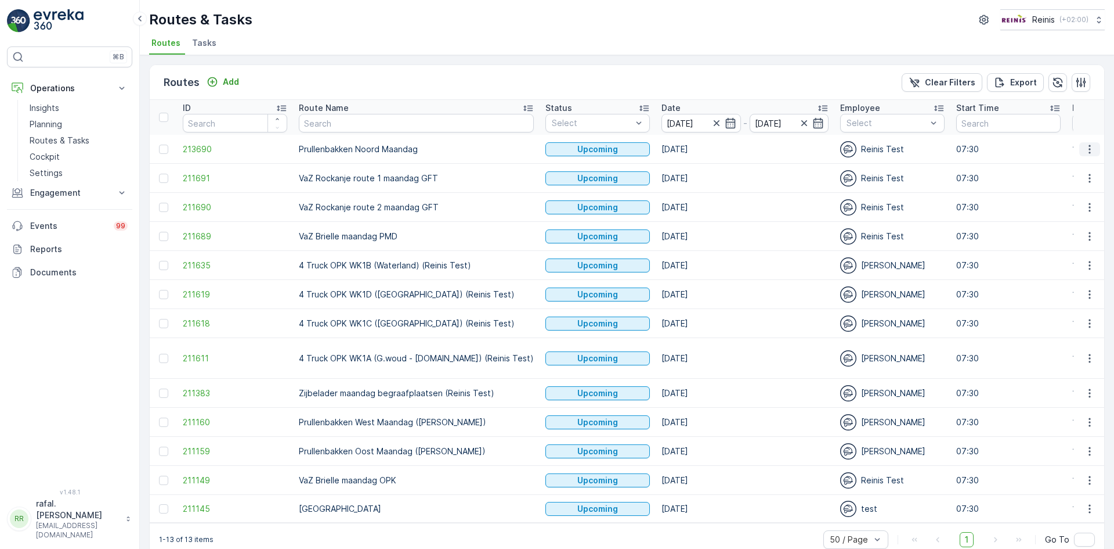
click at [1094, 153] on button "button" at bounding box center [1090, 149] width 21 height 14
click at [1069, 226] on span "Change Assignee" at bounding box center [1063, 232] width 68 height 12
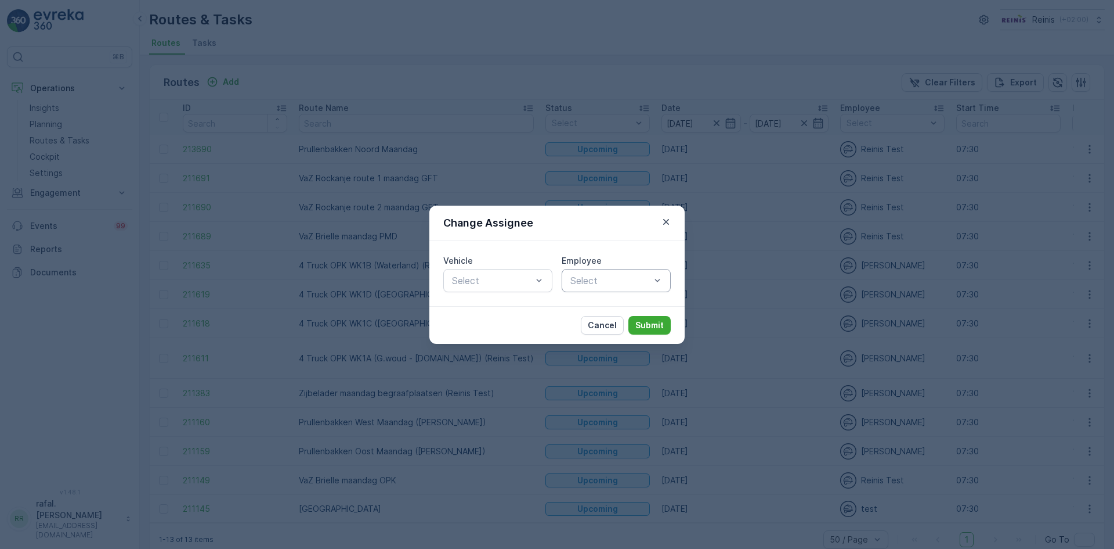
click at [622, 277] on div at bounding box center [610, 280] width 82 height 10
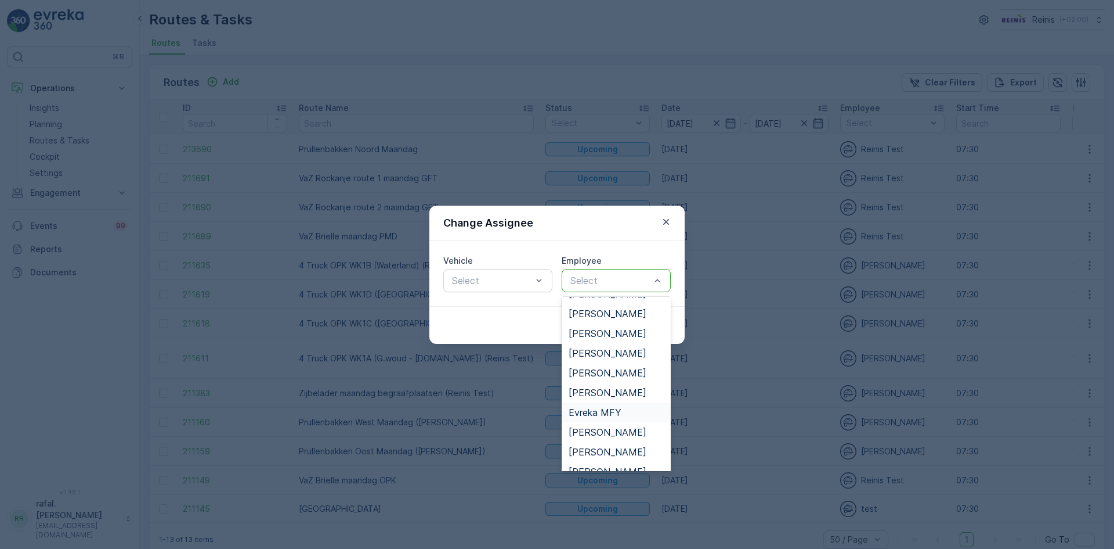
scroll to position [290, 0]
click at [611, 413] on span "[PERSON_NAME]" at bounding box center [608, 413] width 78 height 10
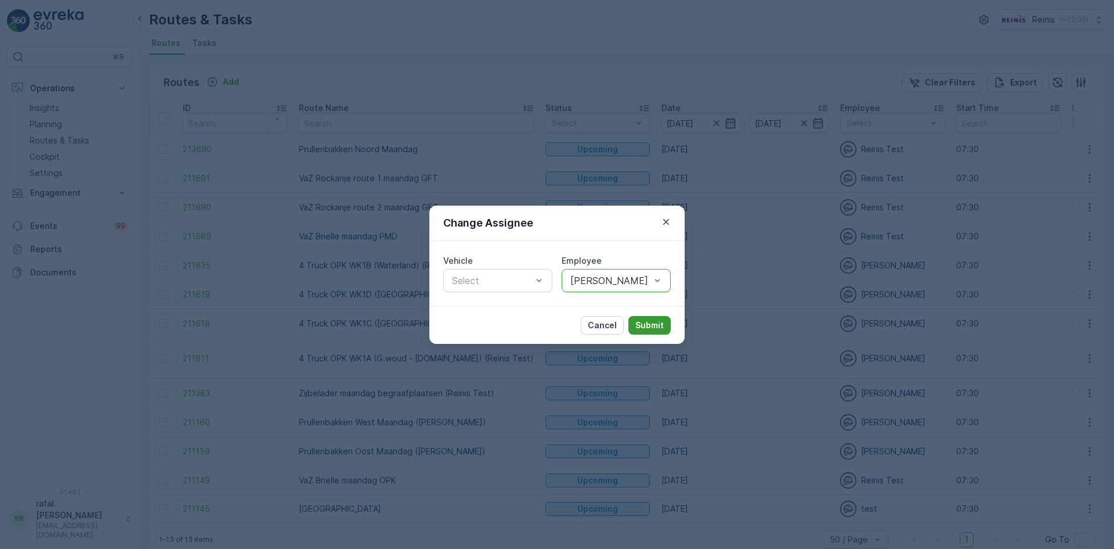
click at [655, 322] on p "Submit" at bounding box center [650, 325] width 28 height 12
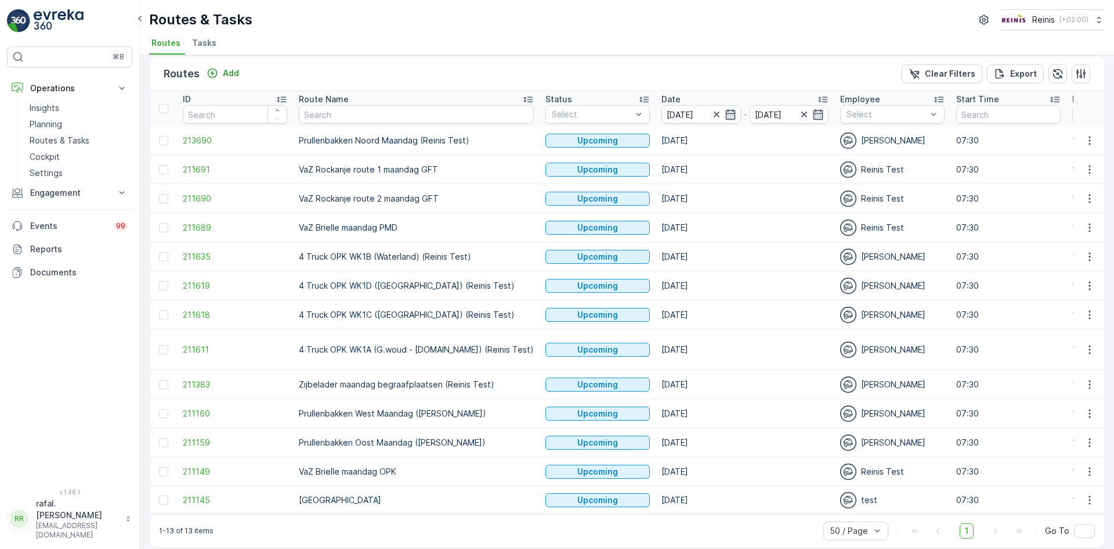
scroll to position [11, 0]
